Goal: Task Accomplishment & Management: Use online tool/utility

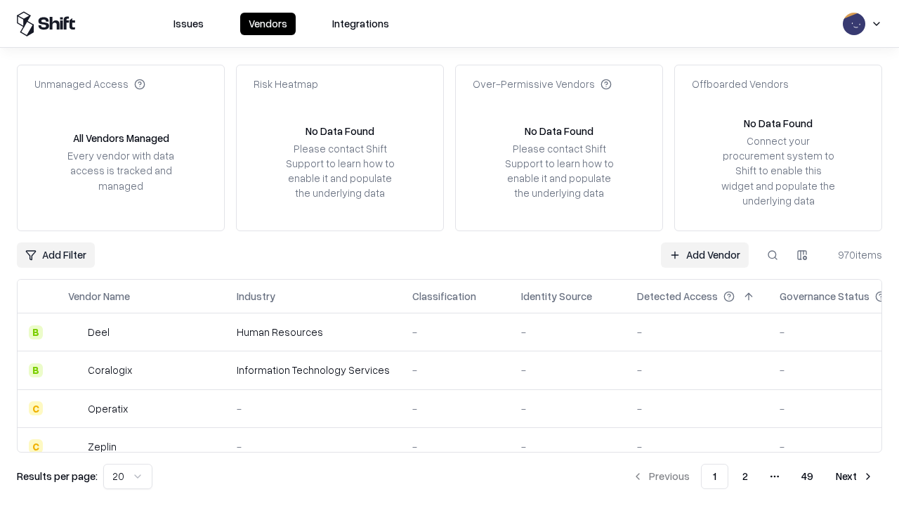
click at [704, 254] on link "Add Vendor" at bounding box center [705, 254] width 88 height 25
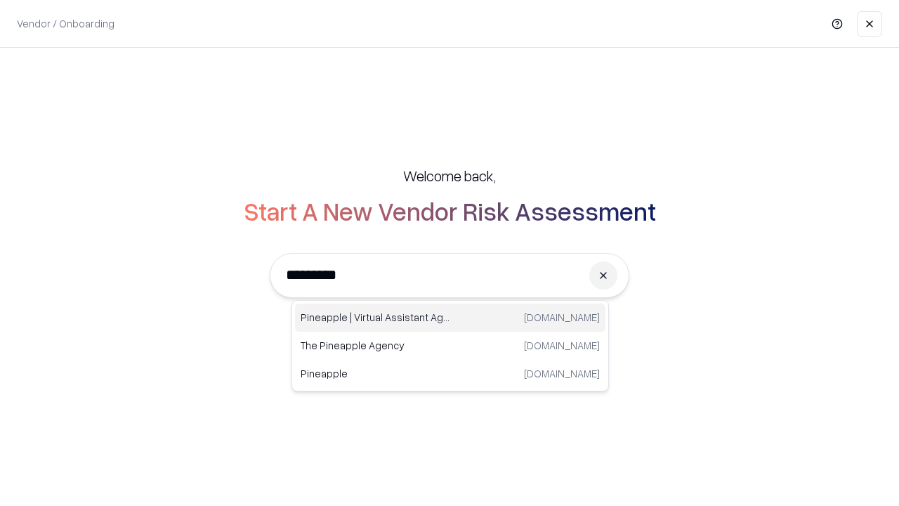
click at [450, 317] on div "Pineapple | Virtual Assistant Agency [DOMAIN_NAME]" at bounding box center [450, 317] width 310 height 28
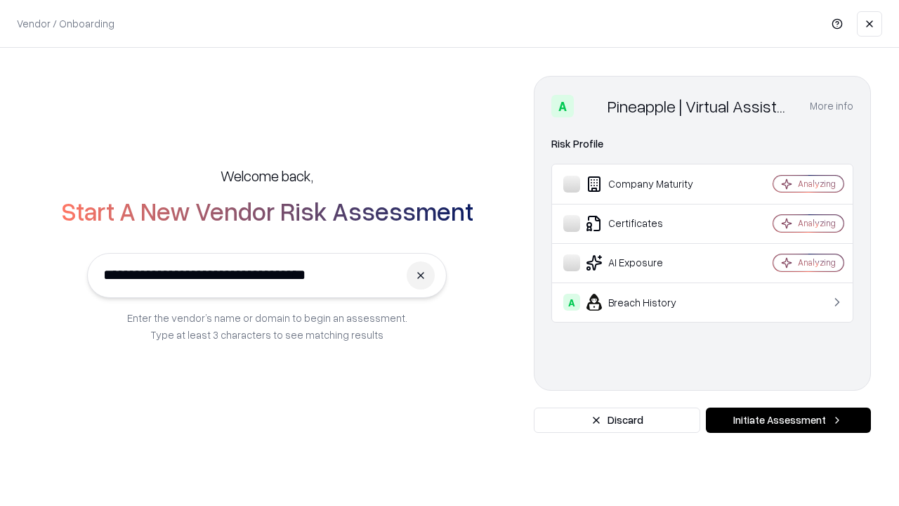
type input "**********"
click at [788, 420] on button "Initiate Assessment" at bounding box center [788, 419] width 165 height 25
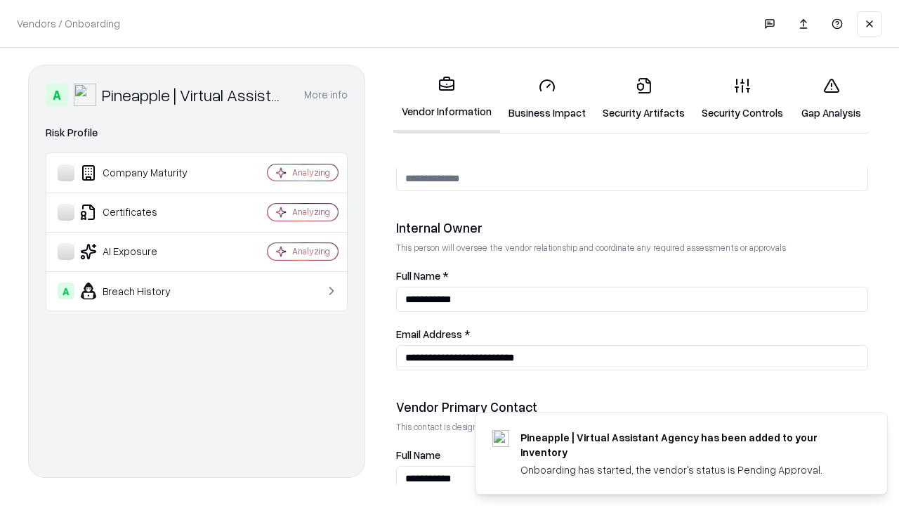
scroll to position [727, 0]
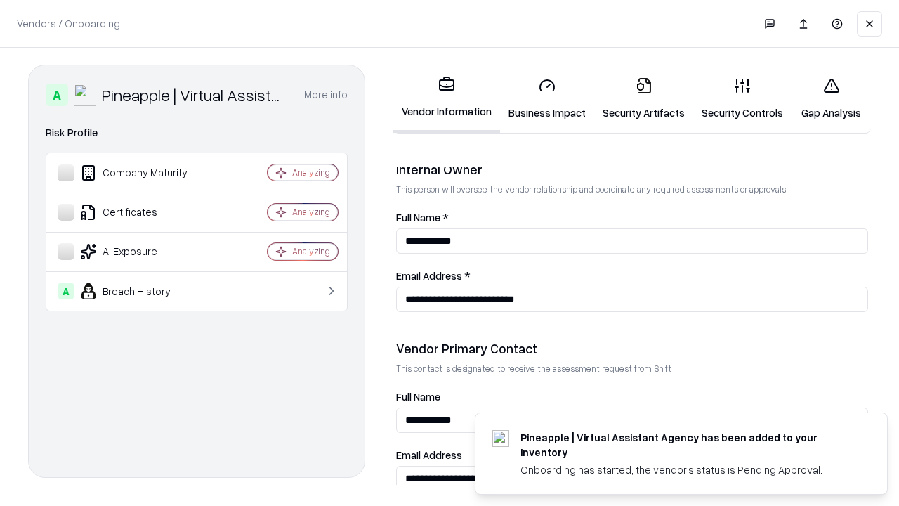
click at [547, 98] on link "Business Impact" at bounding box center [547, 98] width 94 height 65
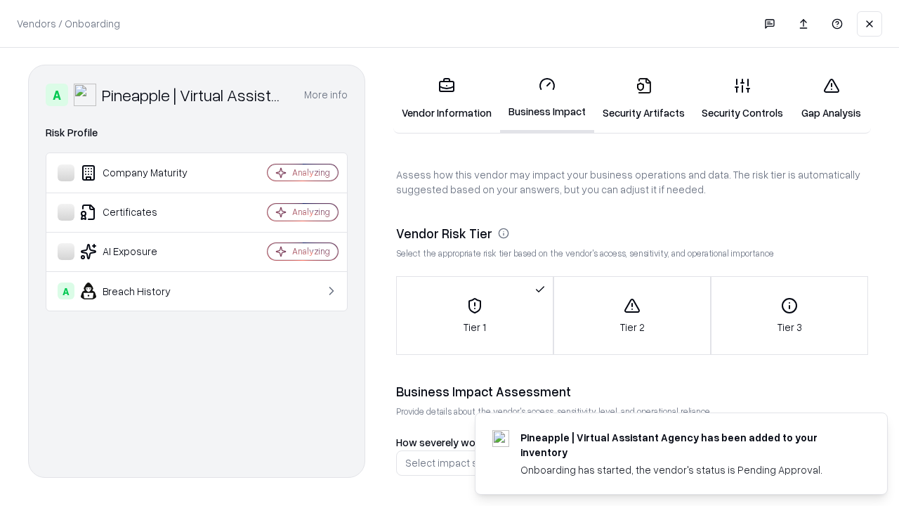
click at [831, 98] on link "Gap Analysis" at bounding box center [830, 98] width 79 height 65
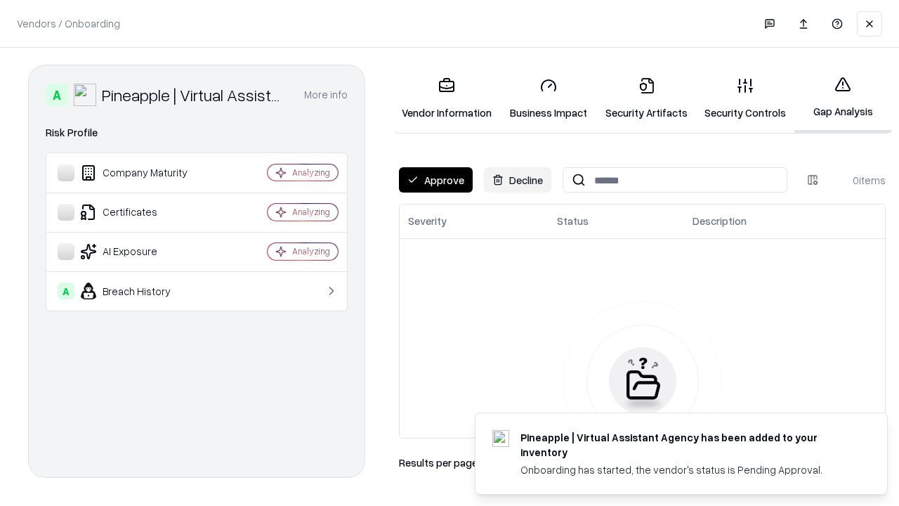
click at [435, 180] on button "Approve" at bounding box center [436, 179] width 74 height 25
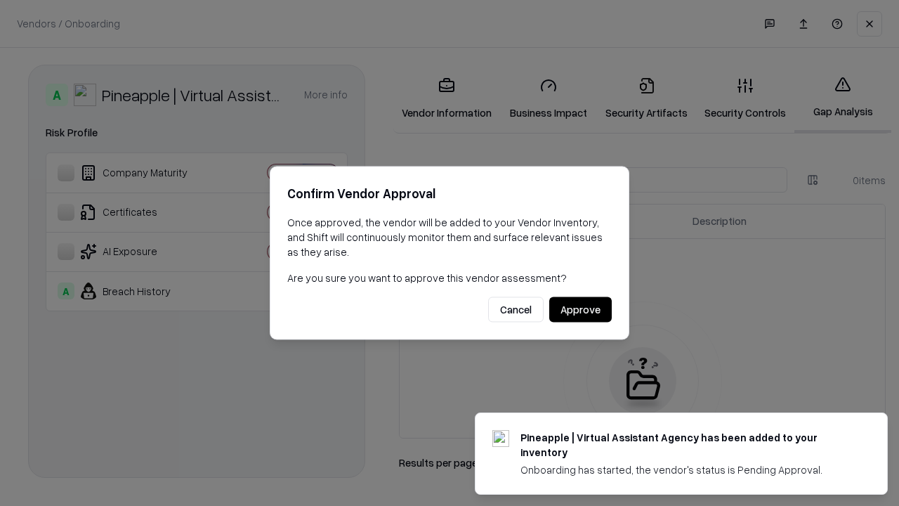
click at [580, 309] on button "Approve" at bounding box center [580, 309] width 62 height 25
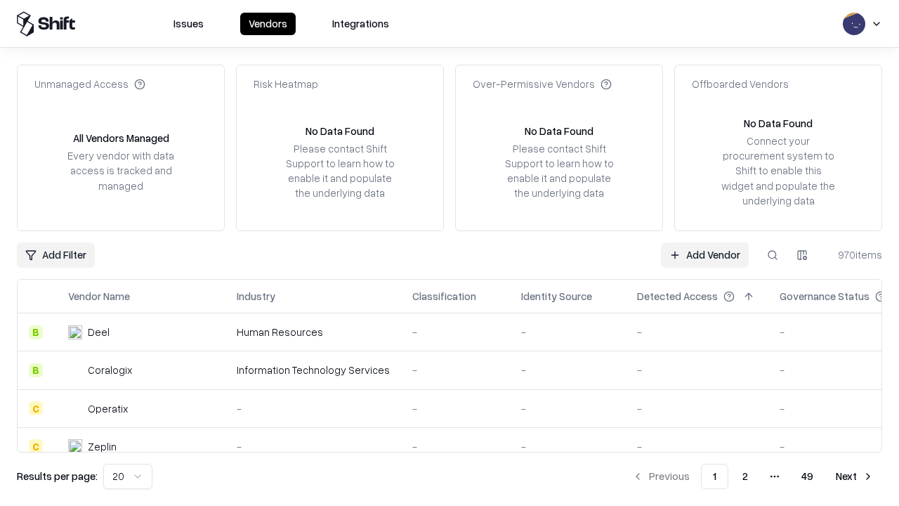
type input "**********"
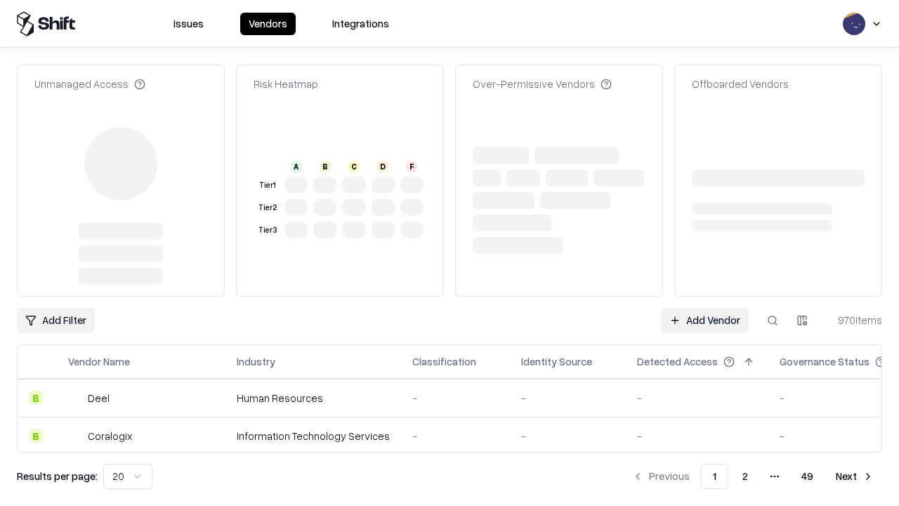
click at [704, 308] on link "Add Vendor" at bounding box center [705, 320] width 88 height 25
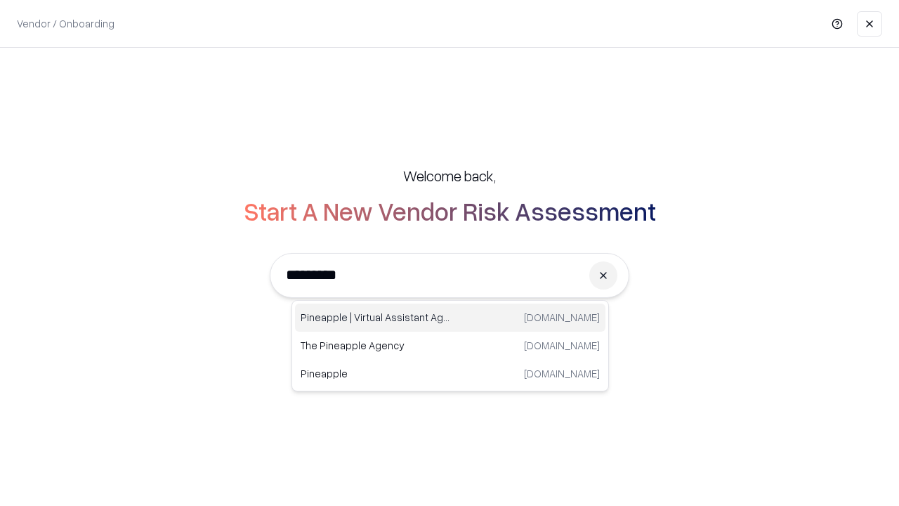
click at [450, 317] on div "Pineapple | Virtual Assistant Agency [DOMAIN_NAME]" at bounding box center [450, 317] width 310 height 28
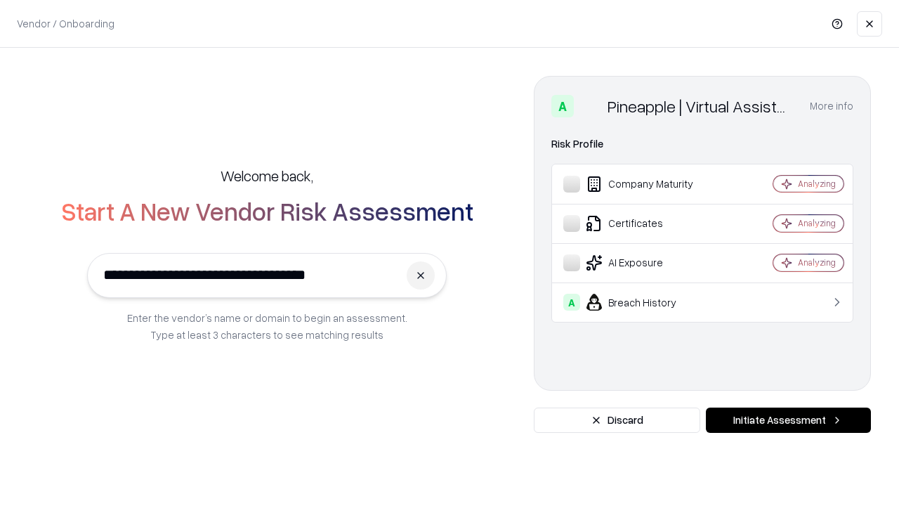
type input "**********"
click at [788, 420] on button "Initiate Assessment" at bounding box center [788, 419] width 165 height 25
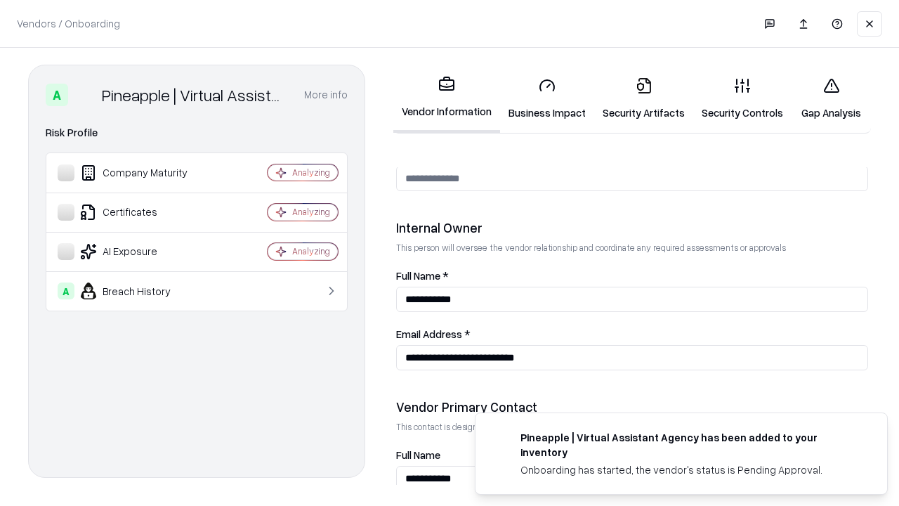
scroll to position [727, 0]
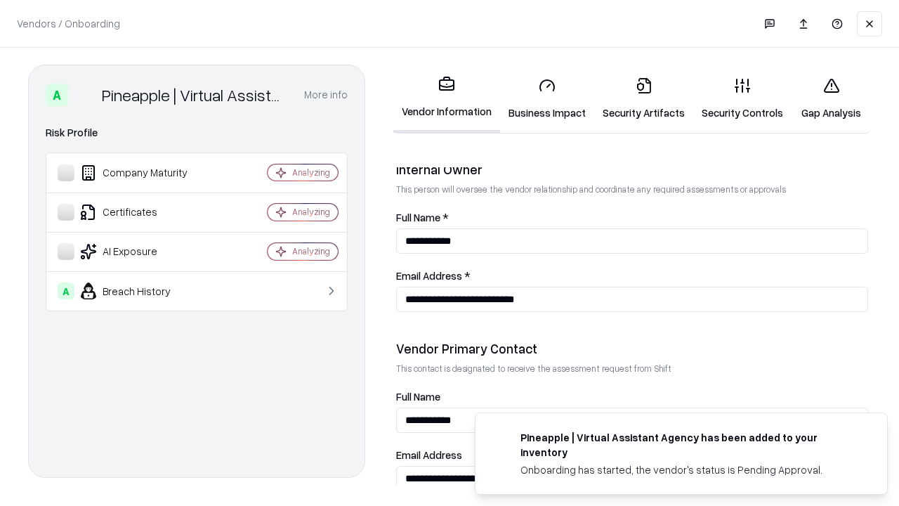
click at [831, 98] on link "Gap Analysis" at bounding box center [830, 98] width 79 height 65
